Goal: Obtain resource: Obtain resource

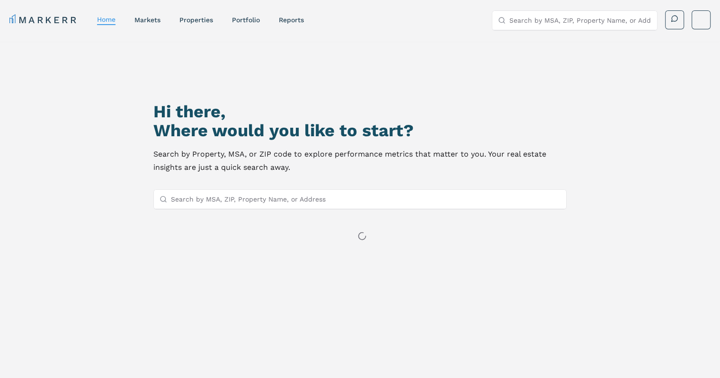
click at [355, 204] on input "Search by MSA, ZIP, Property Name, or Address" at bounding box center [366, 199] width 390 height 19
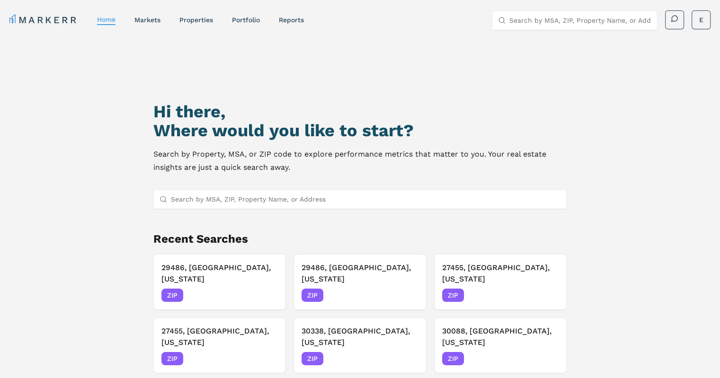
paste input "30152"
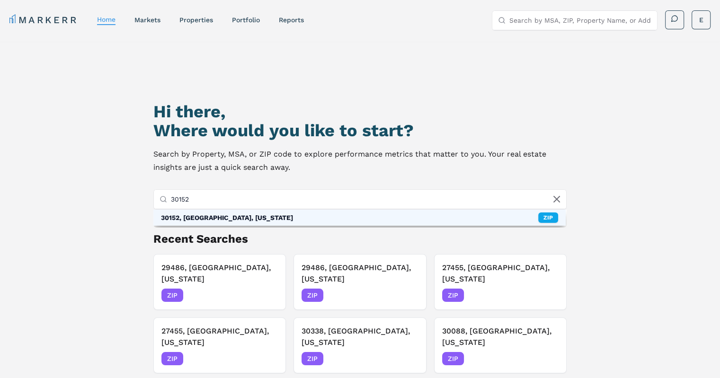
type input "30152"
click at [207, 217] on div "30152, [GEOGRAPHIC_DATA], [US_STATE]" at bounding box center [227, 217] width 132 height 9
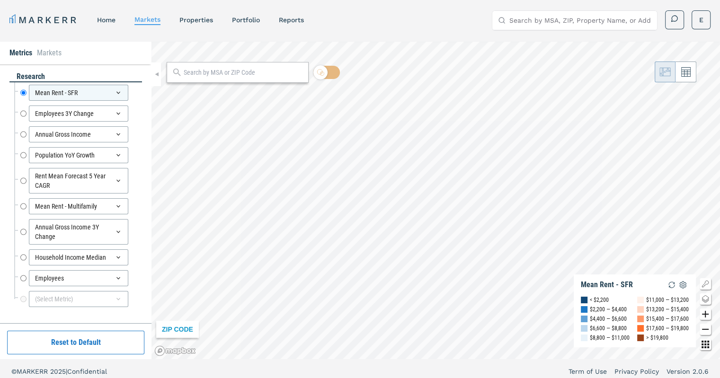
click at [239, 78] on div at bounding box center [238, 72] width 142 height 21
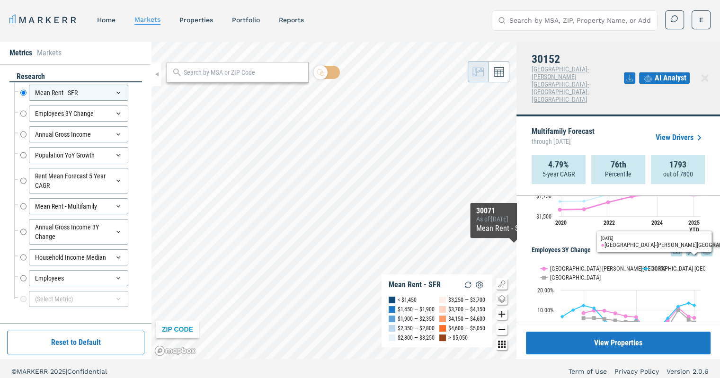
scroll to position [208, 0]
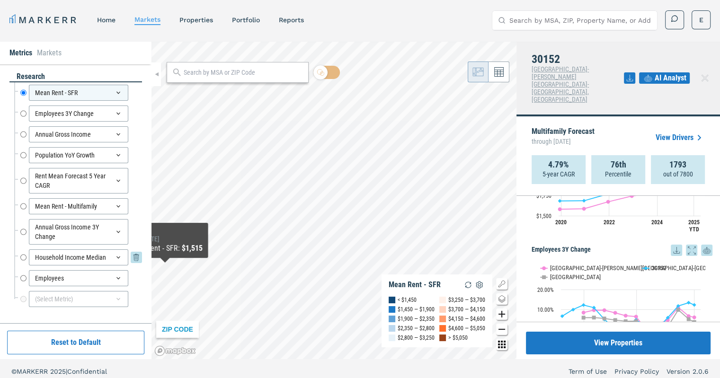
click at [23, 256] on input "Household Income Median" at bounding box center [23, 257] width 6 height 16
radio input "false"
radio input "true"
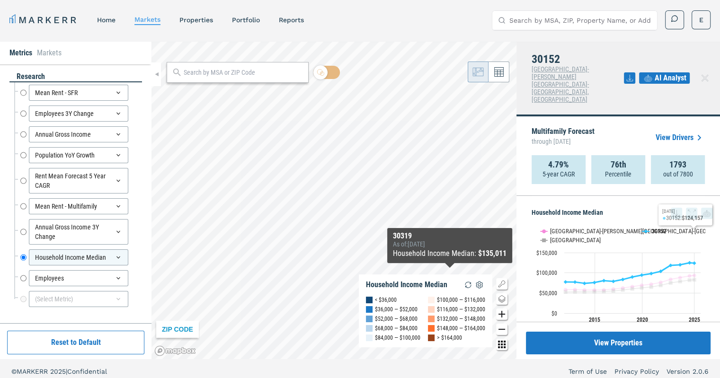
scroll to position [1116, 0]
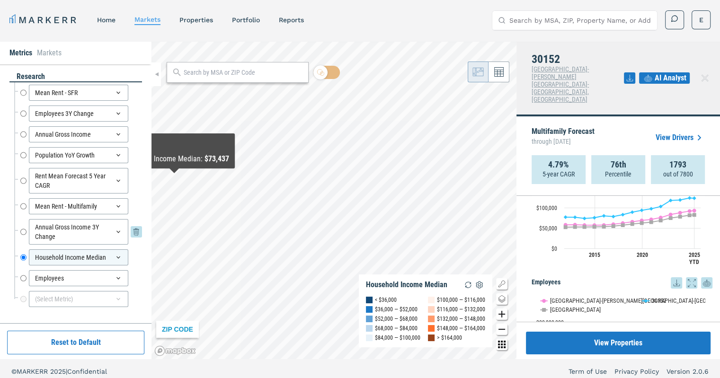
click at [25, 233] on input "Annual Gross Income 3Y Change" at bounding box center [23, 232] width 6 height 26
radio input "true"
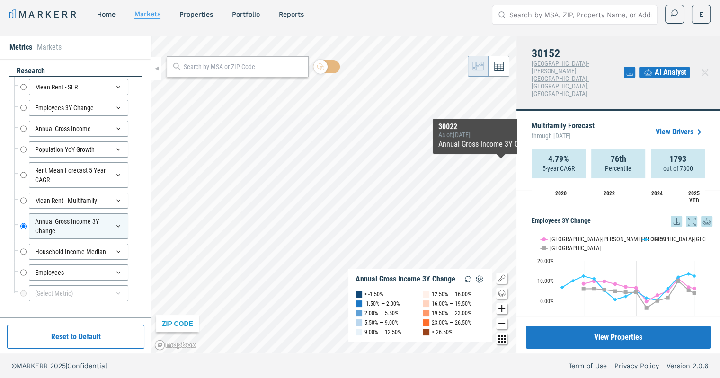
scroll to position [229, 0]
click at [671, 218] on icon at bounding box center [676, 223] width 11 height 11
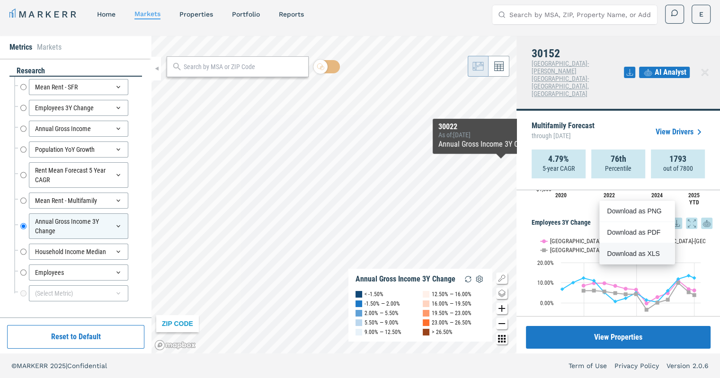
click at [627, 251] on div "Download as XLS" at bounding box center [634, 253] width 54 height 9
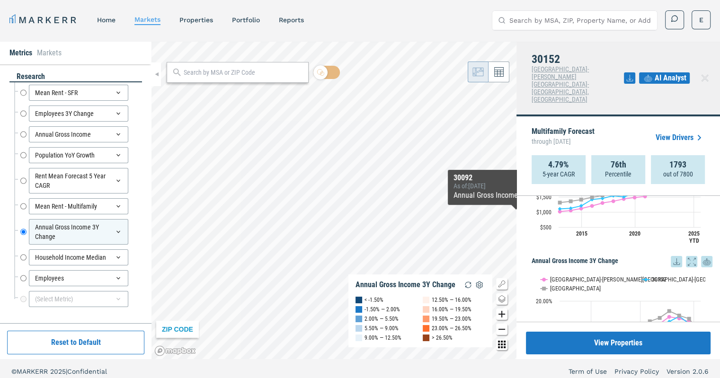
scroll to position [889, 0]
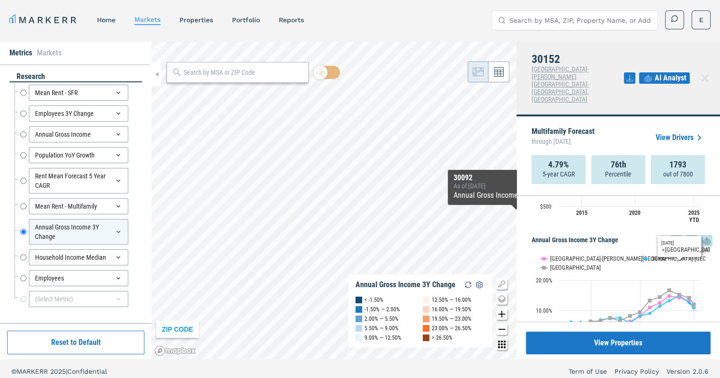
click at [671, 235] on icon at bounding box center [676, 240] width 11 height 11
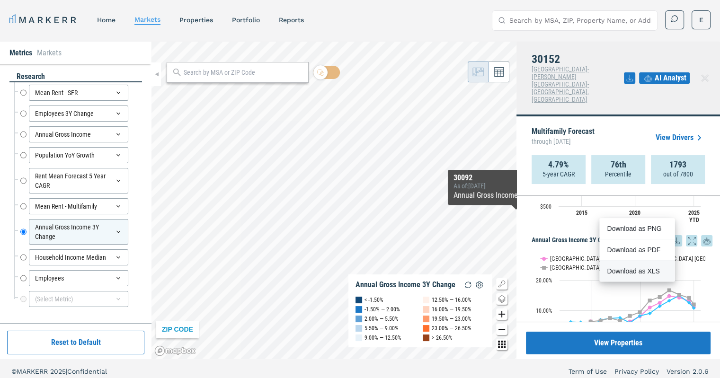
click at [647, 271] on div "Download as XLS" at bounding box center [634, 270] width 54 height 9
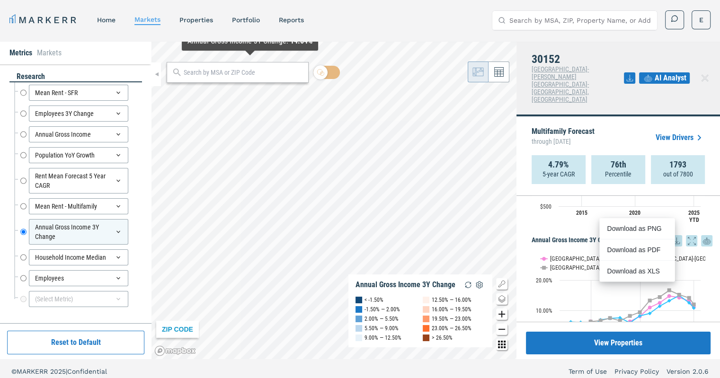
click at [251, 72] on input "text" at bounding box center [244, 73] width 120 height 10
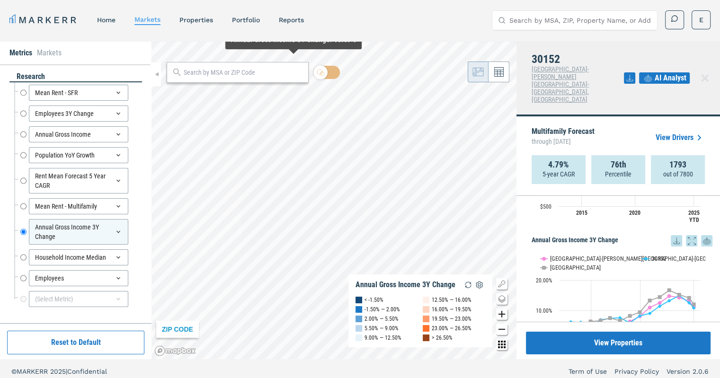
paste input "32825"
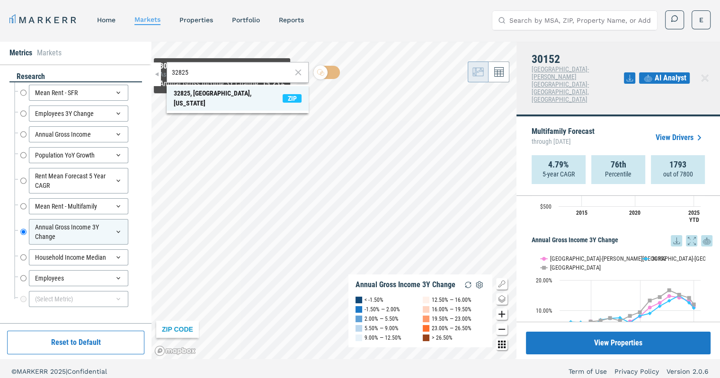
type input "32825"
click at [222, 96] on div "32825, [GEOGRAPHIC_DATA], [US_STATE]" at bounding box center [228, 99] width 109 height 20
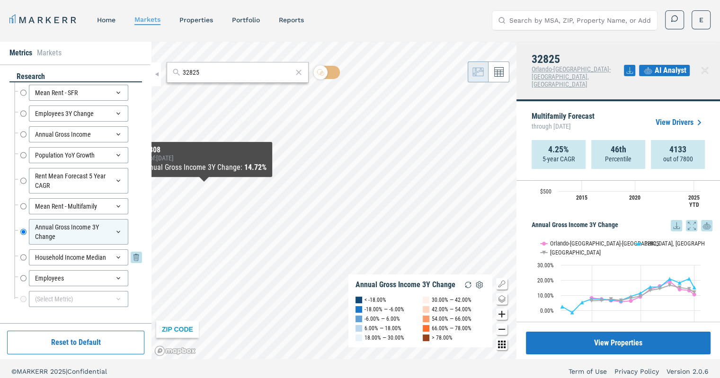
click at [23, 255] on input "Household Income Median" at bounding box center [23, 257] width 6 height 16
radio input "false"
radio input "true"
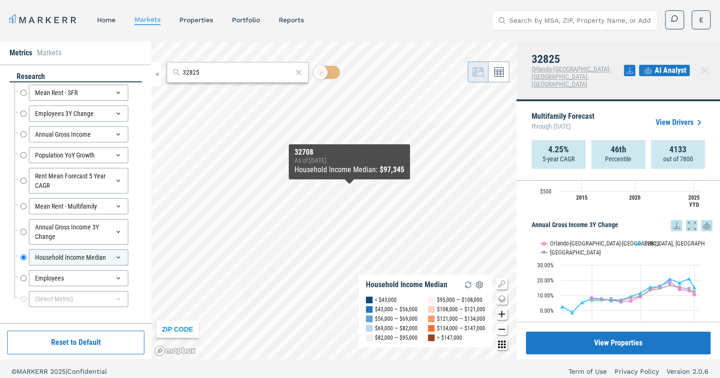
click at [347, 192] on div "ZIP CODE Household Income Median < $43,000 $43,000 — $56,000 $56,000 — $69,000 …" at bounding box center [333, 201] width 365 height 318
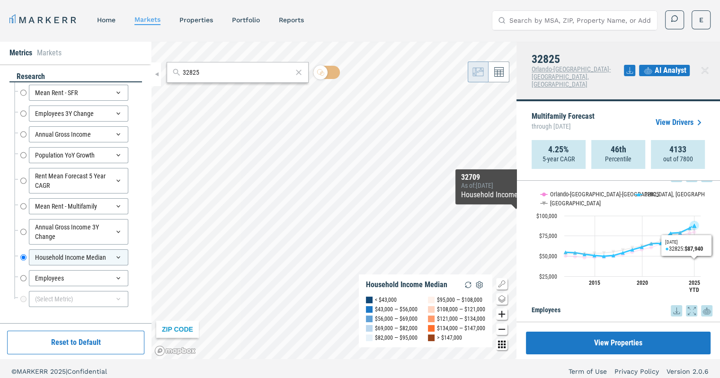
scroll to position [1072, 0]
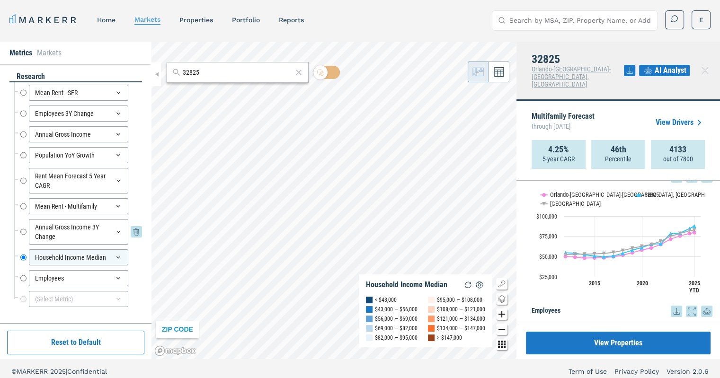
click at [22, 231] on input "Annual Gross Income 3Y Change" at bounding box center [23, 232] width 6 height 26
radio input "true"
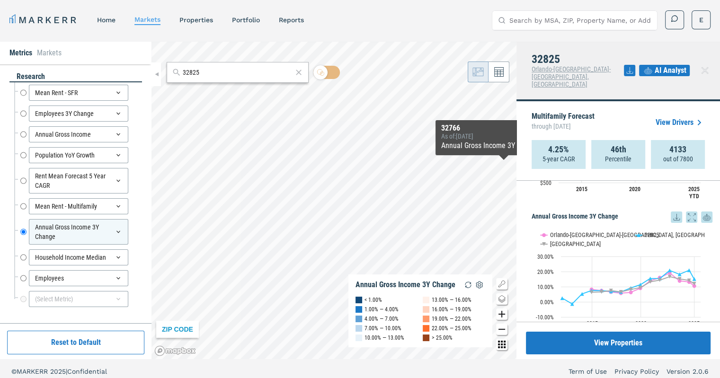
scroll to position [897, 0]
click at [671, 213] on icon at bounding box center [676, 218] width 11 height 11
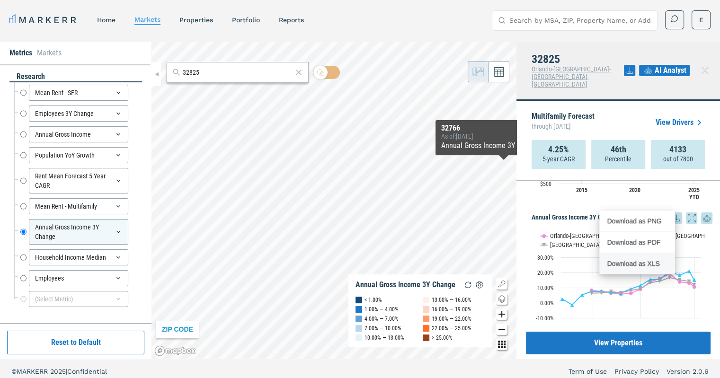
click at [657, 263] on div "Download as XLS" at bounding box center [634, 263] width 54 height 9
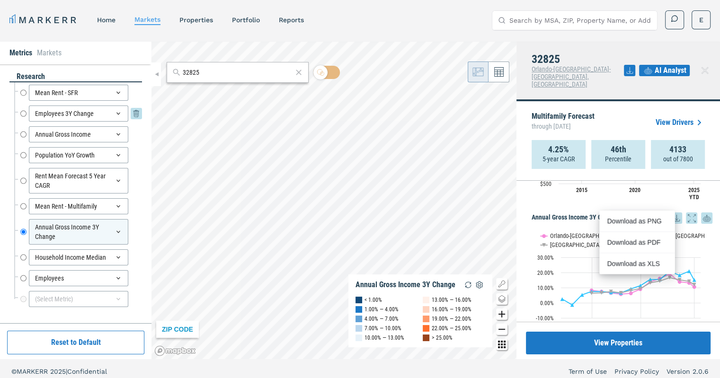
click at [23, 113] on input "Employees 3Y Change" at bounding box center [23, 114] width 6 height 16
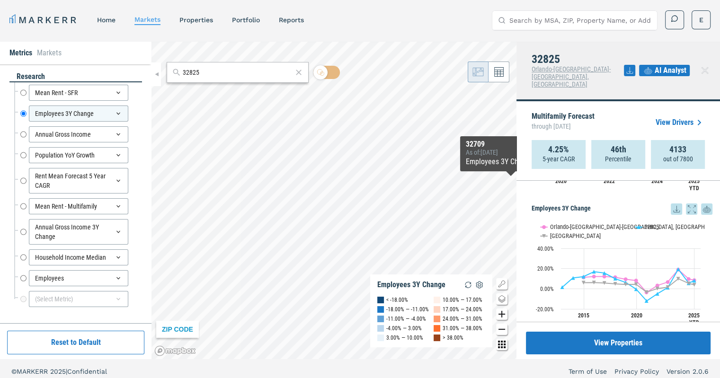
scroll to position [234, 0]
click at [671, 203] on icon at bounding box center [676, 208] width 11 height 11
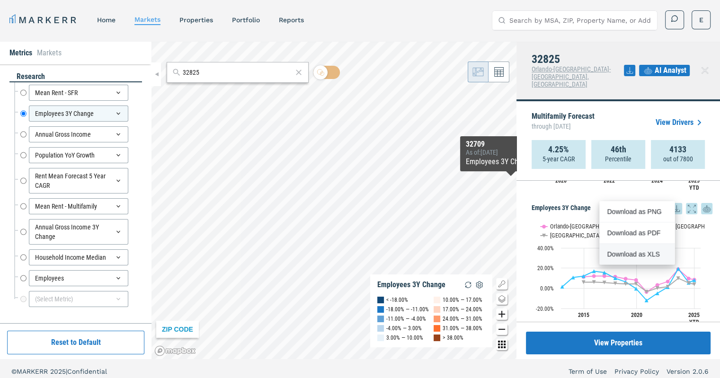
click at [641, 255] on div "Download as XLS" at bounding box center [634, 253] width 54 height 9
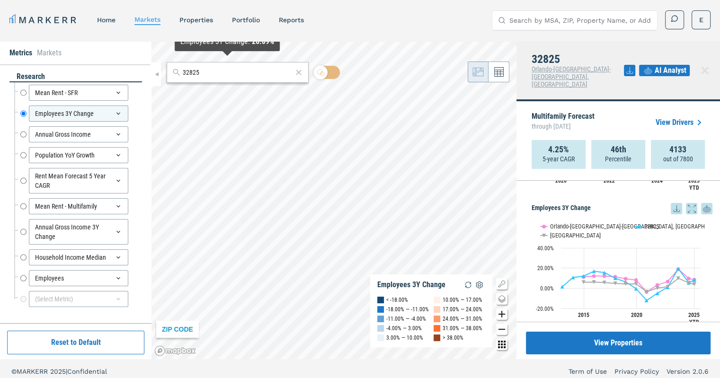
click at [220, 77] on div "32825" at bounding box center [238, 72] width 142 height 21
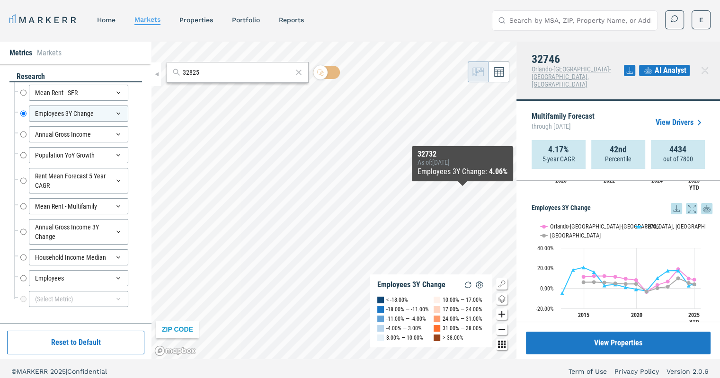
click at [671, 203] on icon at bounding box center [676, 208] width 11 height 11
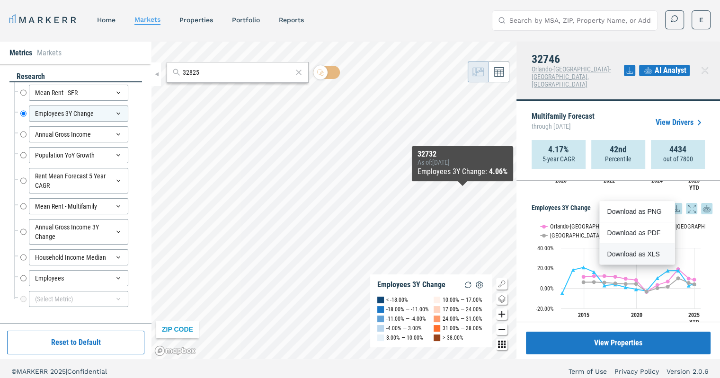
click at [653, 252] on div "Download as XLS" at bounding box center [634, 253] width 54 height 9
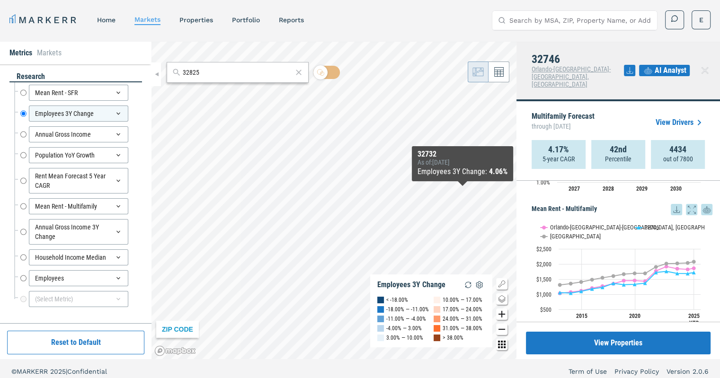
scroll to position [760, 0]
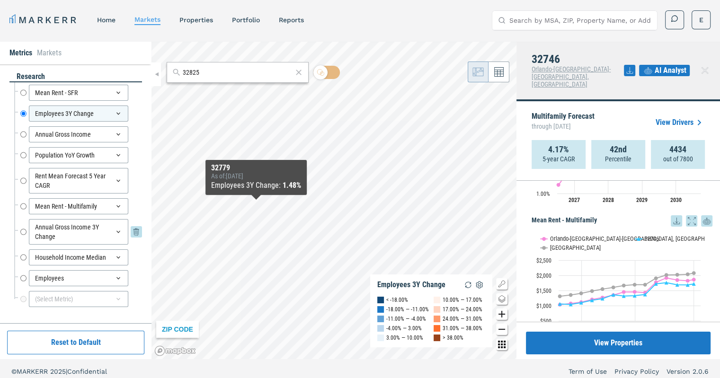
click at [22, 232] on input "Annual Gross Income 3Y Change" at bounding box center [23, 232] width 6 height 26
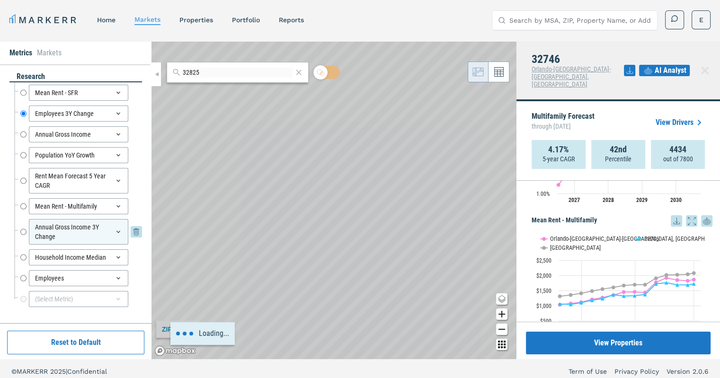
radio input "false"
radio input "true"
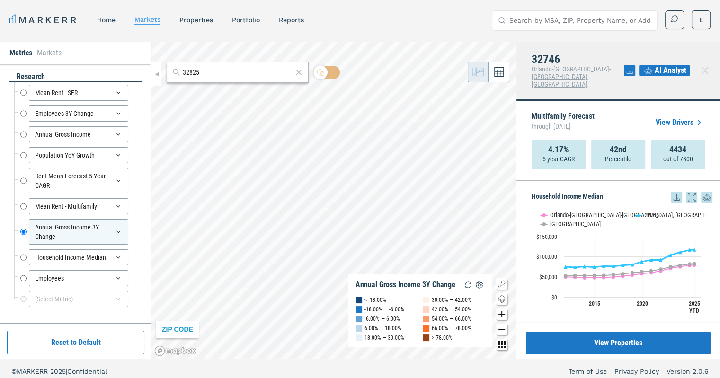
scroll to position [1182, 0]
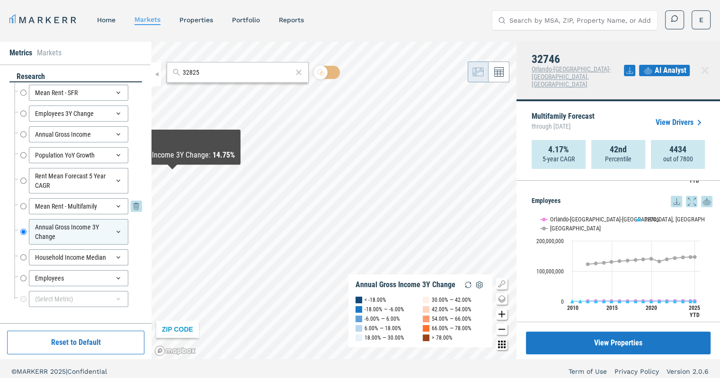
click at [24, 205] on input "Mean Rent - Multifamily" at bounding box center [23, 206] width 6 height 16
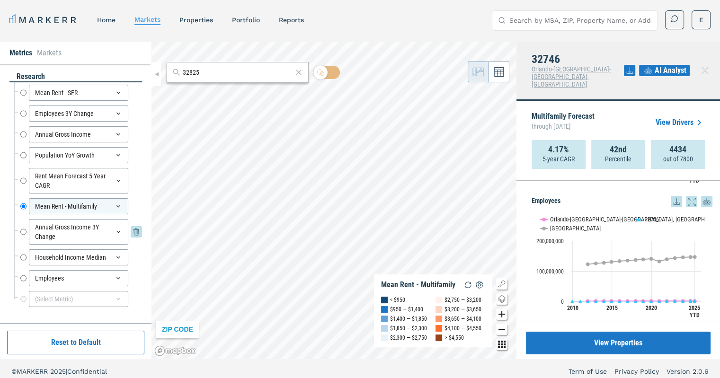
click at [24, 231] on input "Annual Gross Income 3Y Change" at bounding box center [23, 232] width 6 height 26
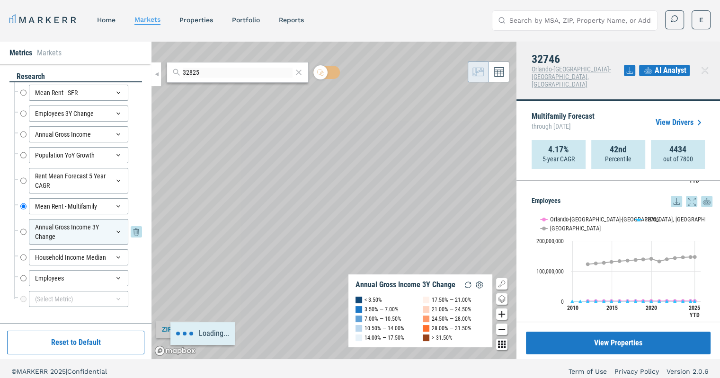
radio input "false"
radio input "true"
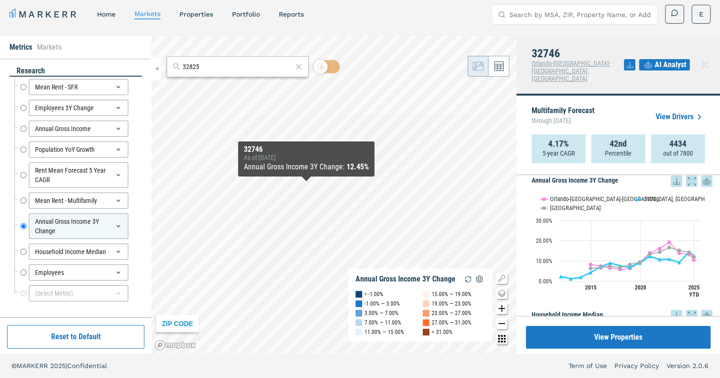
scroll to position [889, 0]
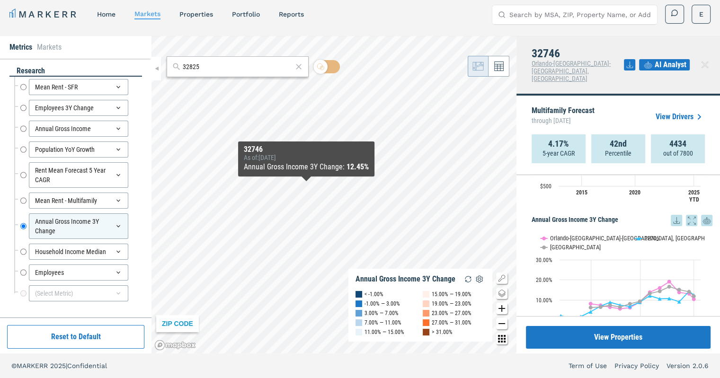
click at [671, 215] on icon at bounding box center [676, 220] width 11 height 11
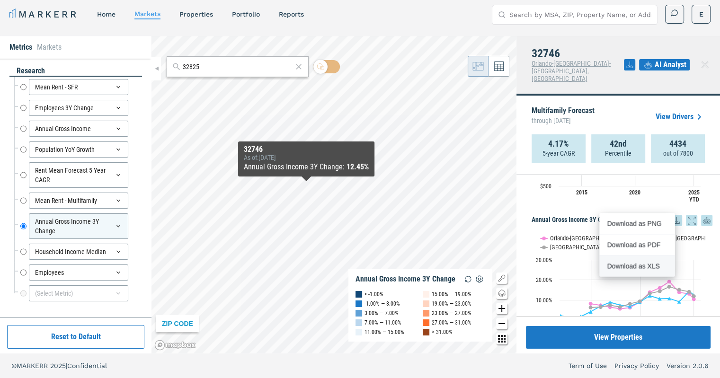
click at [623, 266] on div "Download as XLS" at bounding box center [634, 265] width 54 height 9
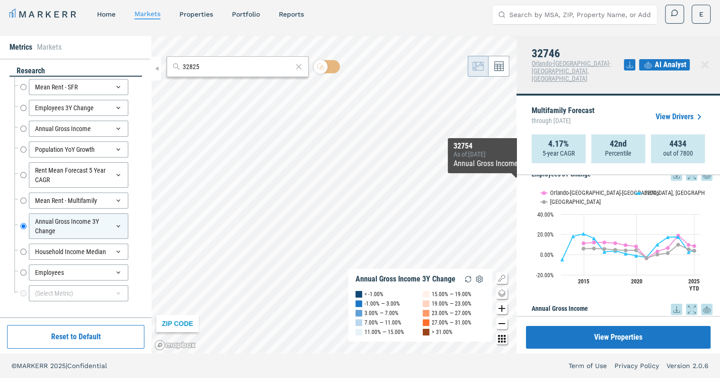
scroll to position [209, 0]
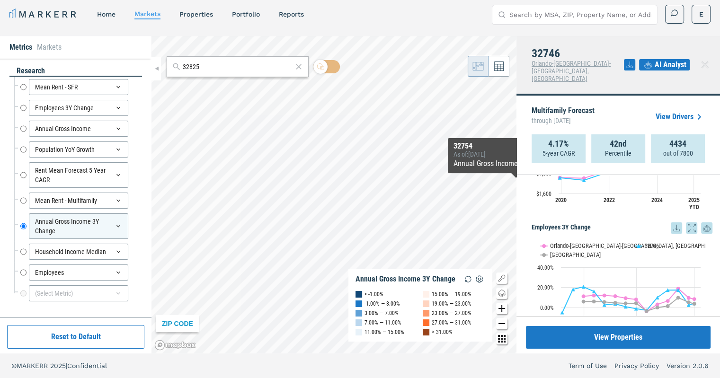
click at [671, 222] on icon at bounding box center [676, 227] width 11 height 11
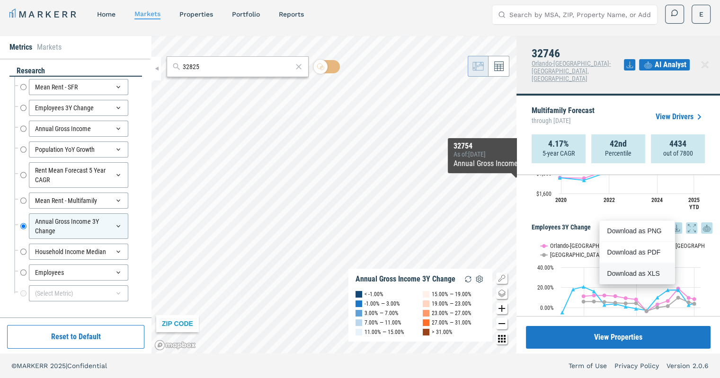
click at [634, 275] on div "Download as XLS" at bounding box center [634, 273] width 54 height 9
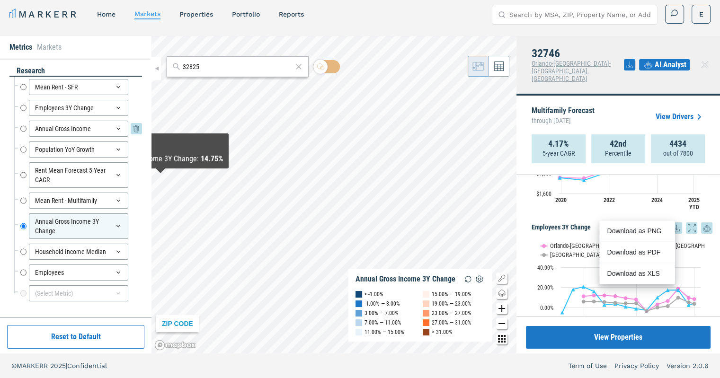
click at [24, 127] on input "Annual Gross Income" at bounding box center [23, 129] width 6 height 16
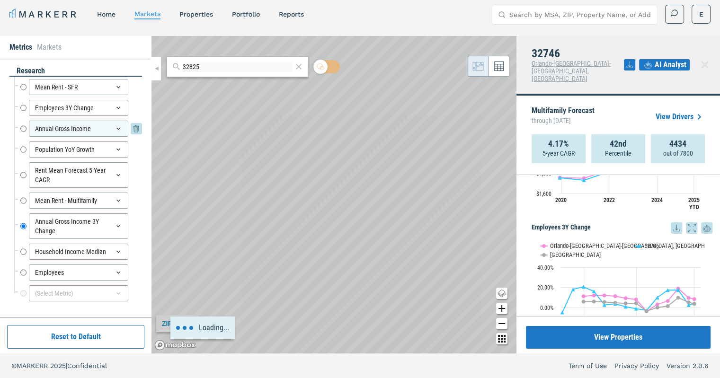
radio input "true"
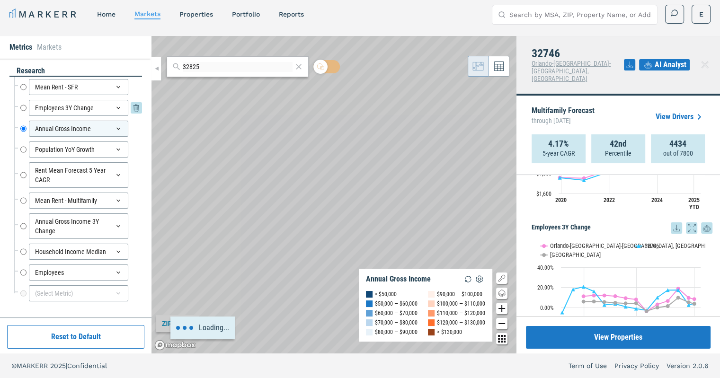
click at [24, 107] on input "Employees 3Y Change" at bounding box center [23, 108] width 6 height 16
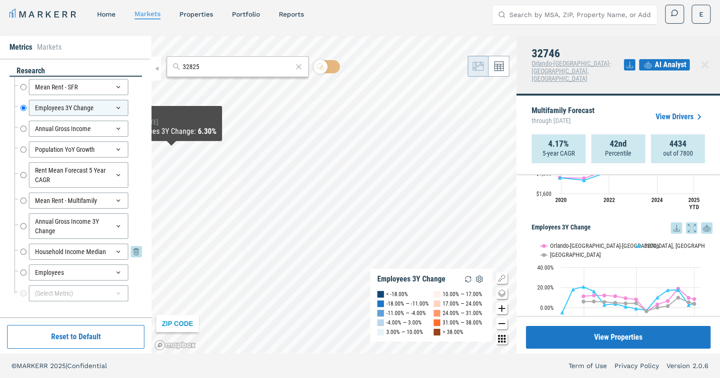
click at [24, 249] on input "Household Income Median" at bounding box center [23, 252] width 6 height 16
radio input "false"
radio input "true"
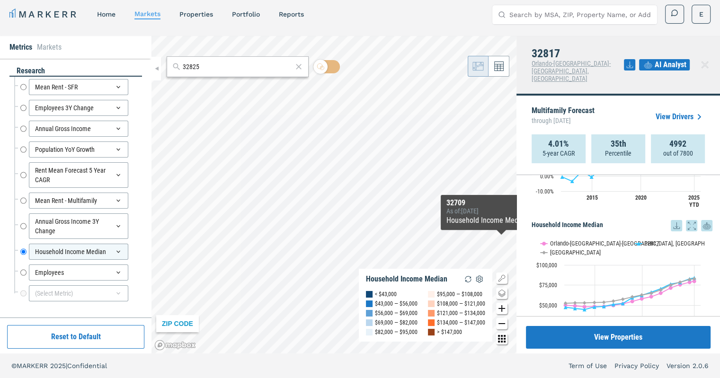
scroll to position [1043, 0]
